Goal: Task Accomplishment & Management: Complete application form

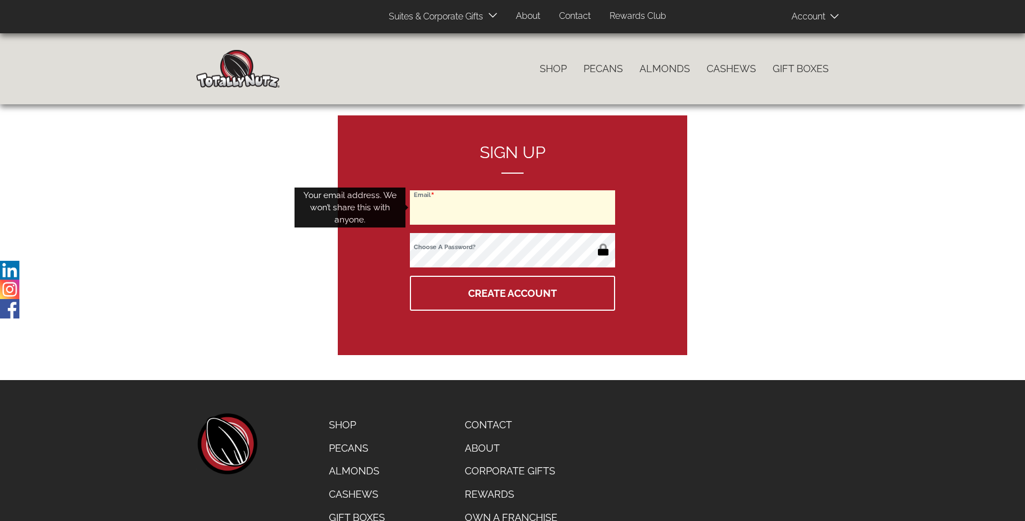
click at [513, 208] on input "Email" at bounding box center [512, 207] width 205 height 34
type input "[EMAIL_ADDRESS][DOMAIN_NAME]"
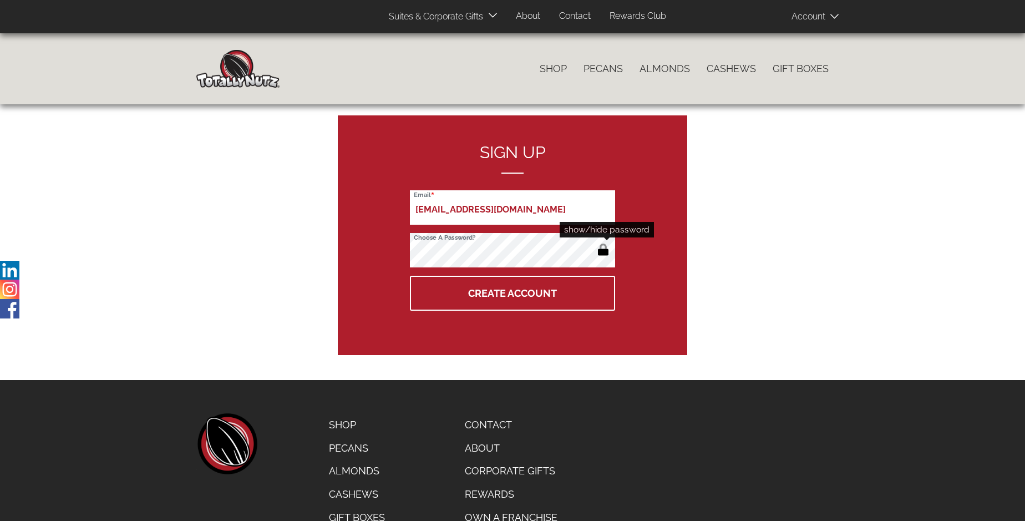
click at [603, 251] on button "button" at bounding box center [603, 251] width 18 height 18
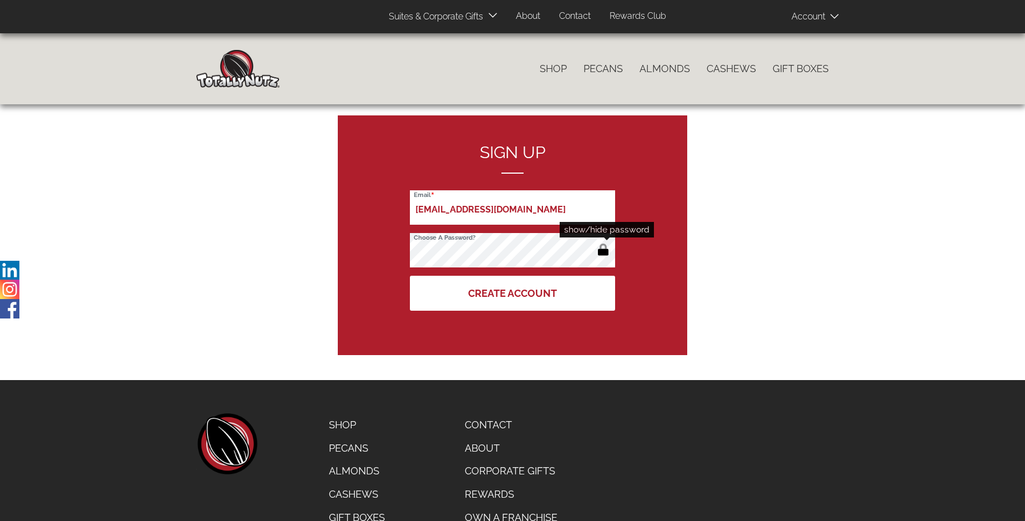
click at [513, 293] on button "Create Account" at bounding box center [512, 293] width 205 height 35
